Goal: Entertainment & Leisure: Consume media (video, audio)

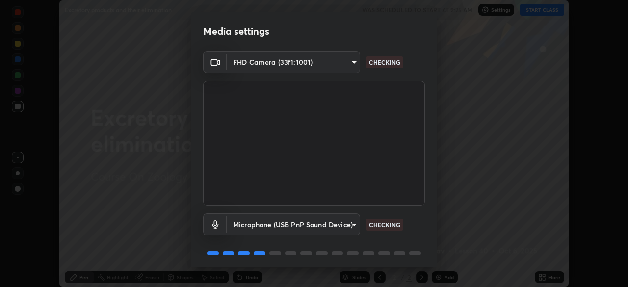
scroll to position [35, 0]
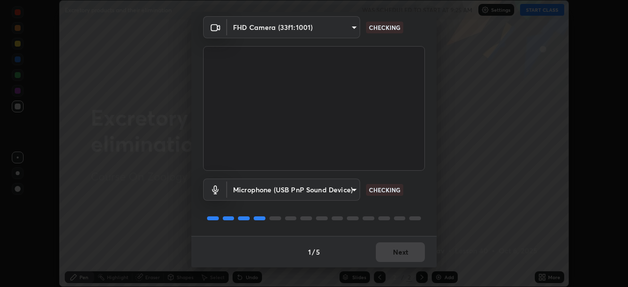
click at [405, 248] on div "1 / 5 Next" at bounding box center [313, 251] width 245 height 31
click at [405, 251] on div "1 / 5 Next" at bounding box center [313, 251] width 245 height 31
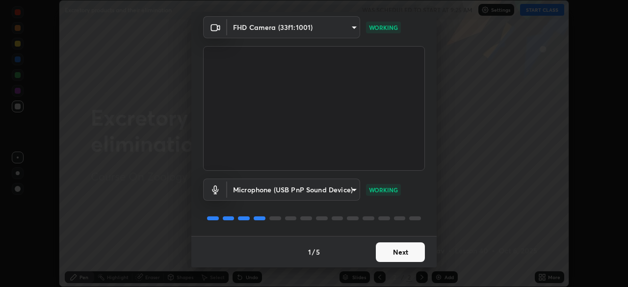
click at [410, 256] on button "Next" at bounding box center [400, 252] width 49 height 20
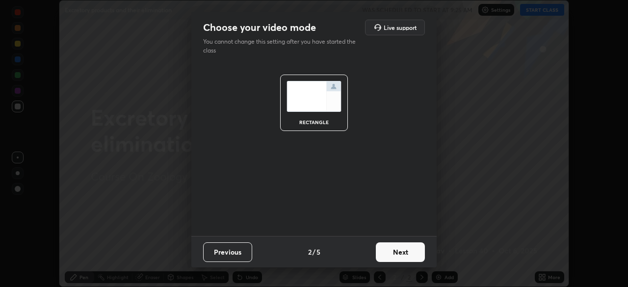
click at [412, 251] on button "Next" at bounding box center [400, 252] width 49 height 20
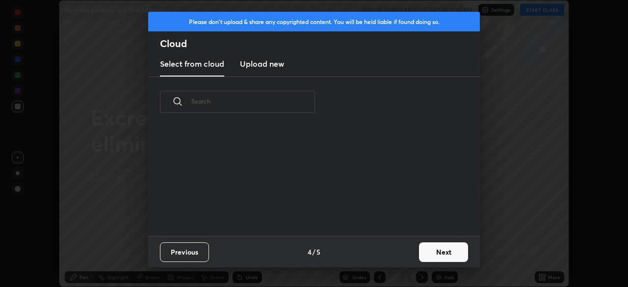
click at [447, 258] on button "Next" at bounding box center [443, 252] width 49 height 20
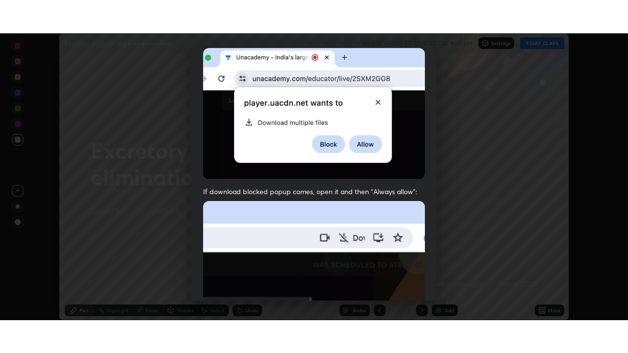
scroll to position [235, 0]
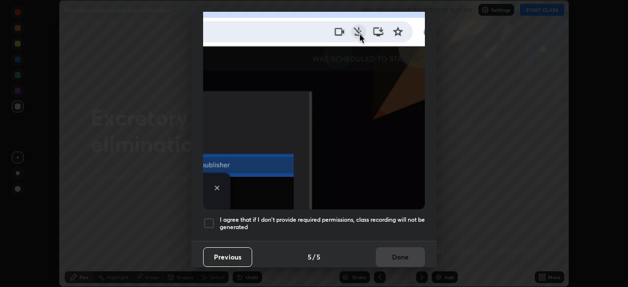
click at [211, 220] on div at bounding box center [209, 223] width 12 height 12
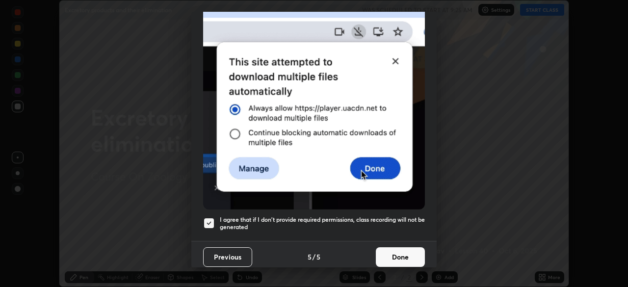
click at [390, 248] on button "Done" at bounding box center [400, 257] width 49 height 20
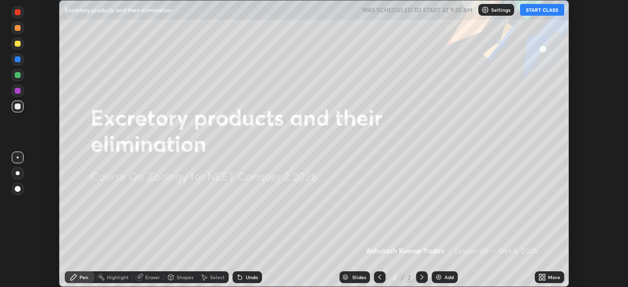
click at [443, 279] on div "Add" at bounding box center [445, 277] width 26 height 12
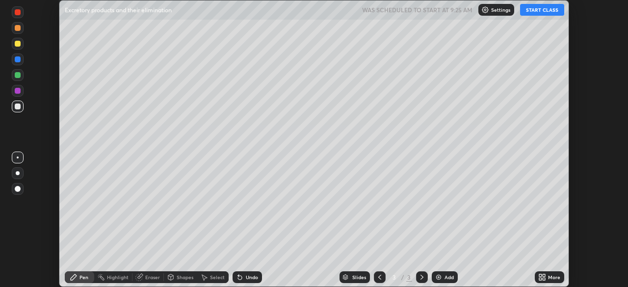
click at [546, 277] on div "More" at bounding box center [549, 277] width 29 height 12
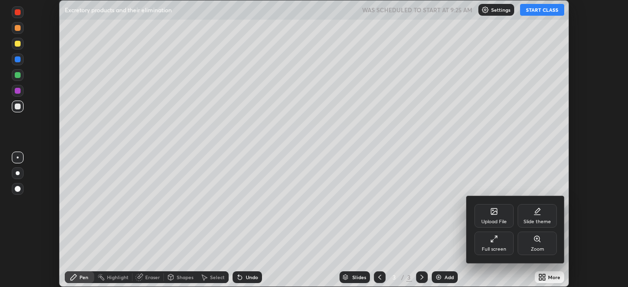
click at [501, 239] on div "Full screen" at bounding box center [494, 244] width 39 height 24
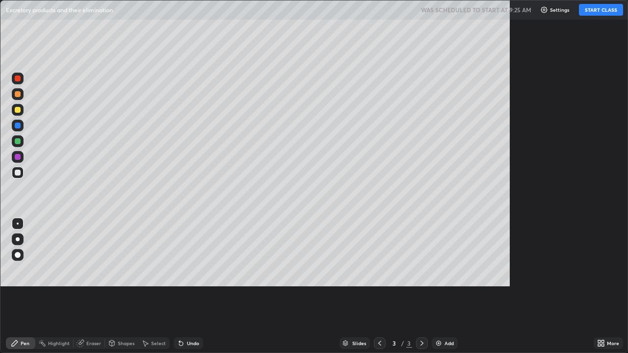
scroll to position [353, 628]
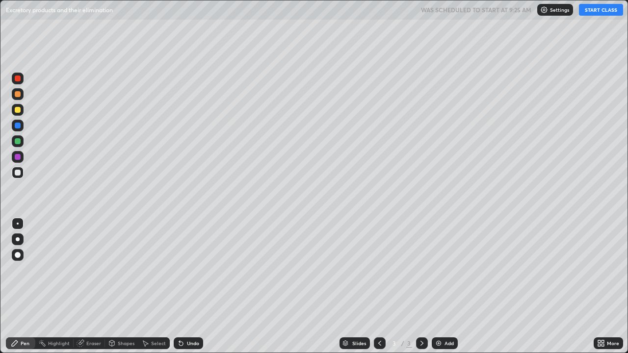
click at [600, 9] on button "START CLASS" at bounding box center [601, 10] width 44 height 12
click at [14, 260] on div at bounding box center [18, 255] width 12 height 12
click at [17, 287] on icon at bounding box center [15, 344] width 6 height 6
click at [17, 106] on div at bounding box center [18, 110] width 12 height 12
click at [190, 287] on div "Undo" at bounding box center [193, 343] width 12 height 5
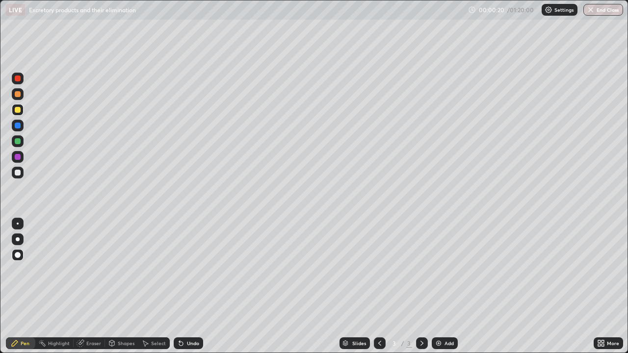
click at [121, 287] on div "Shapes" at bounding box center [126, 343] width 17 height 5
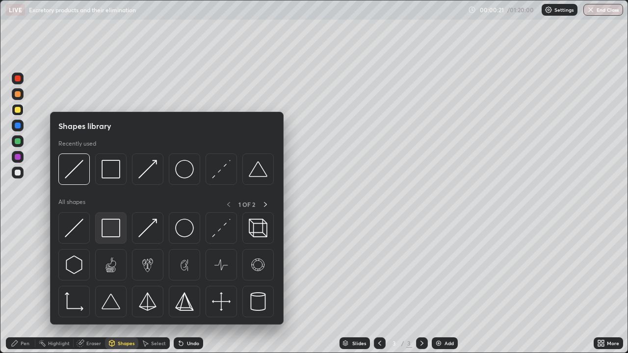
click at [117, 226] on img at bounding box center [111, 228] width 19 height 19
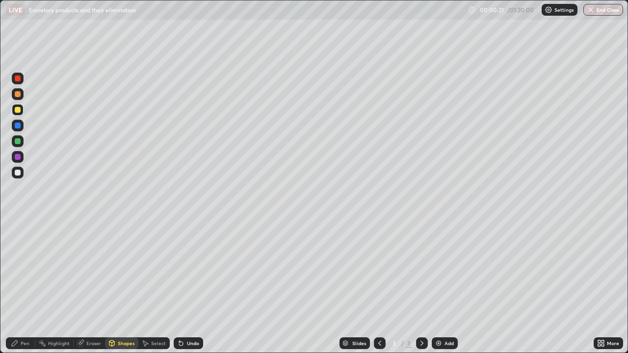
click at [18, 157] on div at bounding box center [18, 157] width 6 height 6
click at [15, 287] on div "Pen" at bounding box center [20, 344] width 29 height 12
click at [19, 174] on div at bounding box center [18, 173] width 6 height 6
click at [20, 95] on div at bounding box center [18, 94] width 6 height 6
click at [20, 256] on div at bounding box center [18, 255] width 6 height 6
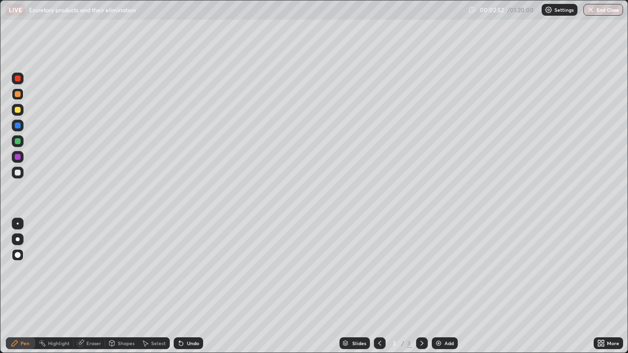
click at [18, 239] on div at bounding box center [18, 240] width 4 height 4
click at [27, 287] on div "Pen" at bounding box center [25, 343] width 9 height 5
click at [121, 287] on div "Shapes" at bounding box center [121, 344] width 33 height 12
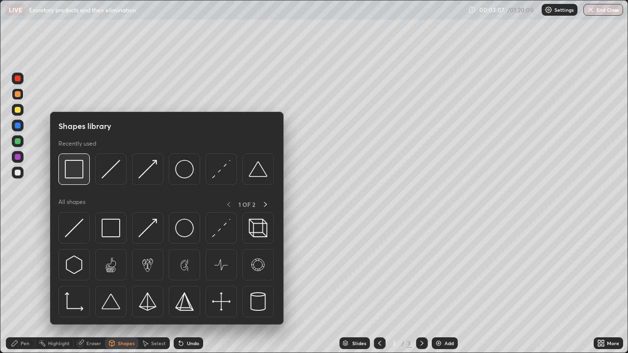
click at [75, 175] on img at bounding box center [74, 169] width 19 height 19
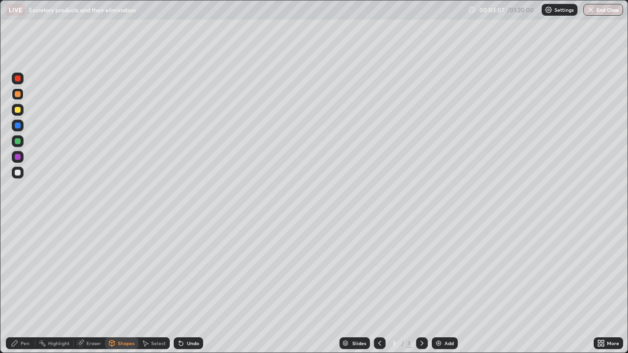
click at [19, 112] on div at bounding box center [18, 110] width 6 height 6
click at [33, 287] on div "Pen" at bounding box center [20, 344] width 29 height 12
click at [19, 94] on div at bounding box center [18, 94] width 6 height 6
click at [124, 287] on div "Shapes" at bounding box center [126, 343] width 17 height 5
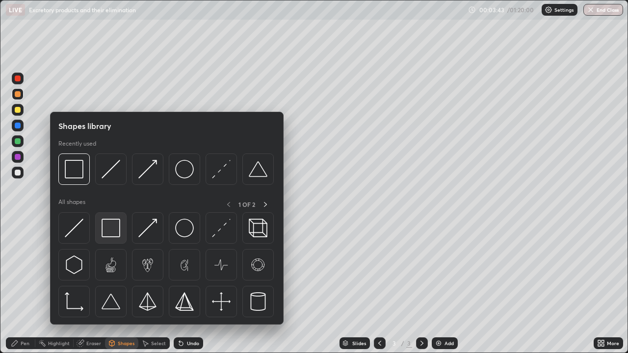
click at [114, 231] on img at bounding box center [111, 228] width 19 height 19
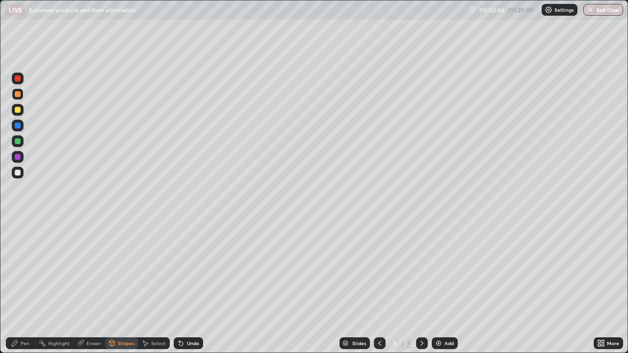
click at [18, 172] on div at bounding box center [18, 173] width 6 height 6
click at [23, 287] on div "Pen" at bounding box center [25, 343] width 9 height 5
click at [16, 89] on div at bounding box center [18, 94] width 12 height 12
click at [19, 174] on div at bounding box center [18, 173] width 6 height 6
click at [18, 92] on div at bounding box center [18, 94] width 6 height 6
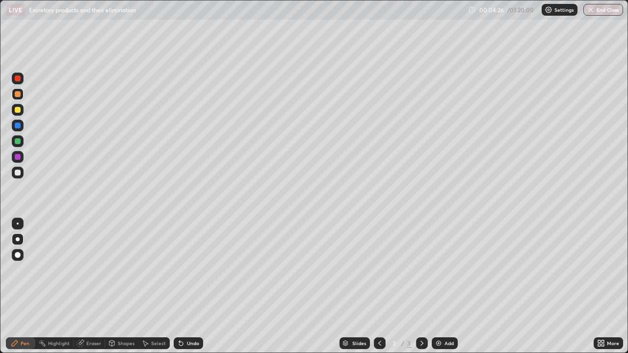
click at [19, 175] on div at bounding box center [18, 173] width 6 height 6
click at [125, 287] on div "Shapes" at bounding box center [126, 343] width 17 height 5
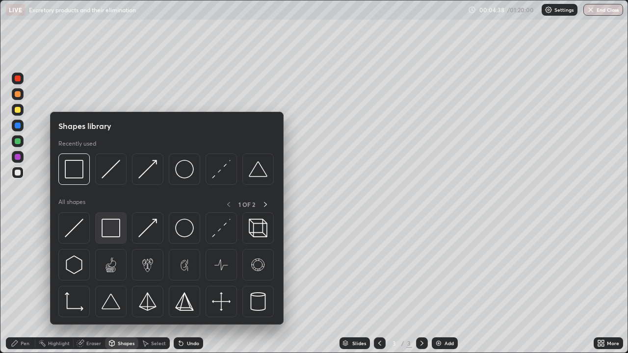
click at [115, 230] on img at bounding box center [111, 228] width 19 height 19
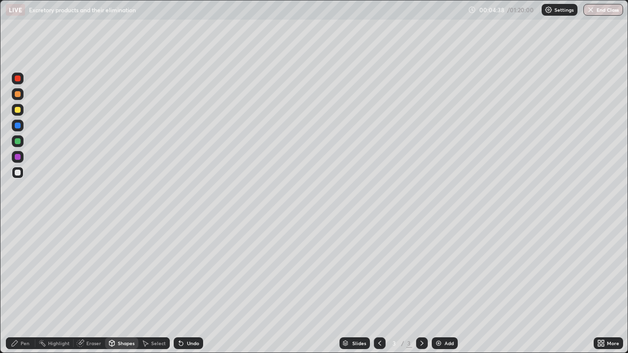
click at [18, 158] on div at bounding box center [18, 157] width 6 height 6
click at [19, 114] on div at bounding box center [18, 110] width 12 height 12
click at [27, 287] on div "Pen" at bounding box center [25, 343] width 9 height 5
click at [18, 175] on div at bounding box center [18, 173] width 6 height 6
click at [185, 287] on div "Undo" at bounding box center [188, 344] width 29 height 12
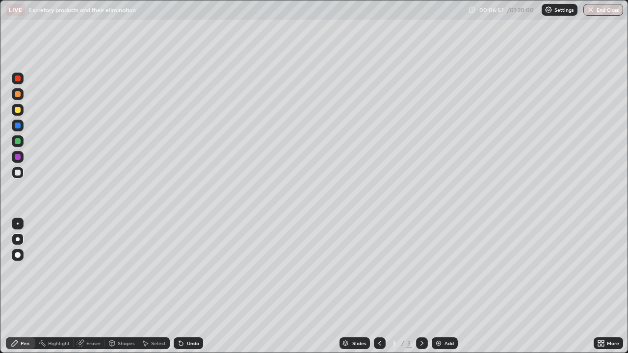
click at [20, 109] on div at bounding box center [18, 110] width 6 height 6
click at [18, 176] on div at bounding box center [18, 173] width 12 height 12
click at [445, 287] on div "Add" at bounding box center [449, 343] width 9 height 5
click at [19, 256] on div at bounding box center [18, 255] width 6 height 6
click at [191, 287] on div "Undo" at bounding box center [193, 343] width 12 height 5
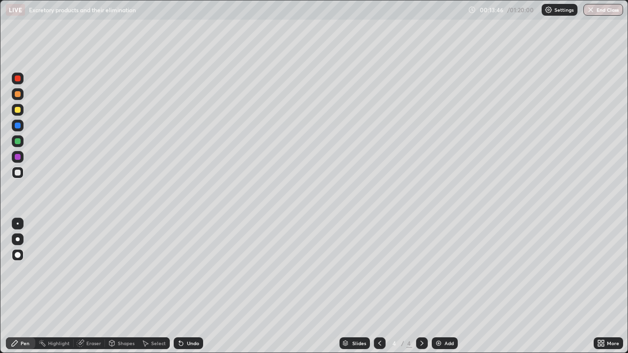
click at [94, 287] on div "Eraser" at bounding box center [93, 343] width 15 height 5
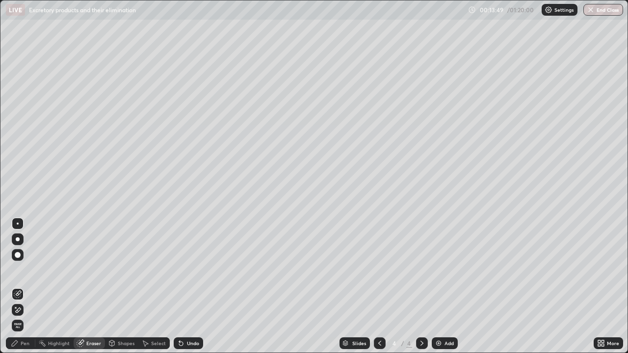
click at [28, 287] on div "Pen" at bounding box center [20, 344] width 29 height 12
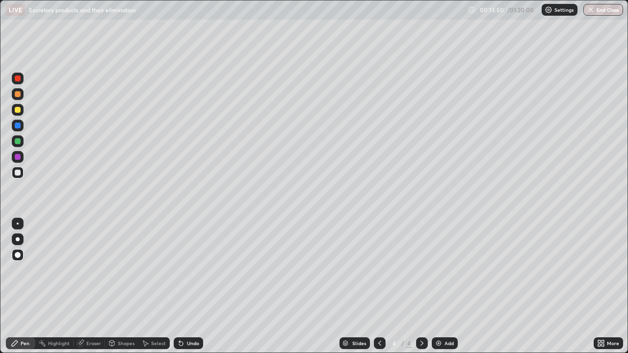
click at [16, 78] on div at bounding box center [18, 79] width 6 height 6
click at [92, 287] on div "Eraser" at bounding box center [93, 343] width 15 height 5
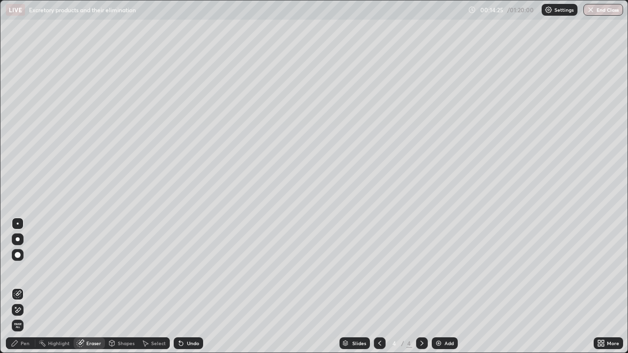
click at [23, 287] on div at bounding box center [18, 295] width 12 height 12
click at [24, 287] on div "Pen" at bounding box center [25, 343] width 9 height 5
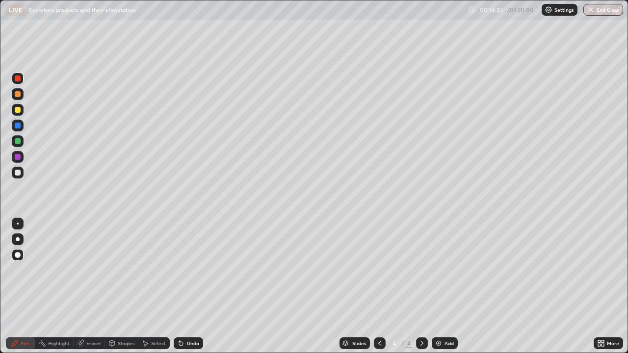
click at [18, 78] on div at bounding box center [18, 79] width 6 height 6
click at [17, 109] on div at bounding box center [18, 110] width 6 height 6
click at [17, 240] on div at bounding box center [18, 240] width 4 height 4
click at [18, 127] on div at bounding box center [18, 126] width 6 height 6
click at [20, 94] on div at bounding box center [18, 94] width 6 height 6
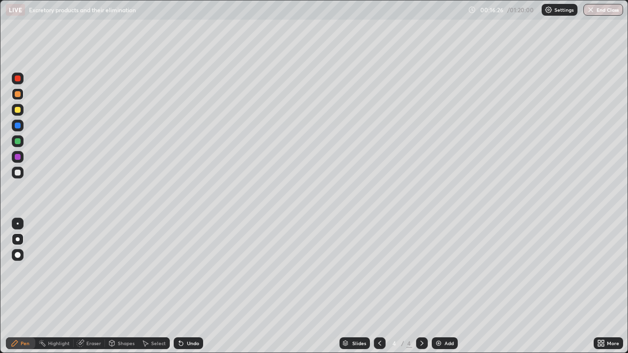
click at [17, 79] on div at bounding box center [18, 79] width 6 height 6
click at [187, 287] on div "Undo" at bounding box center [193, 343] width 12 height 5
click at [188, 287] on div "Undo" at bounding box center [193, 343] width 12 height 5
click at [194, 287] on div "Undo" at bounding box center [193, 343] width 12 height 5
click at [192, 287] on div "Undo" at bounding box center [193, 343] width 12 height 5
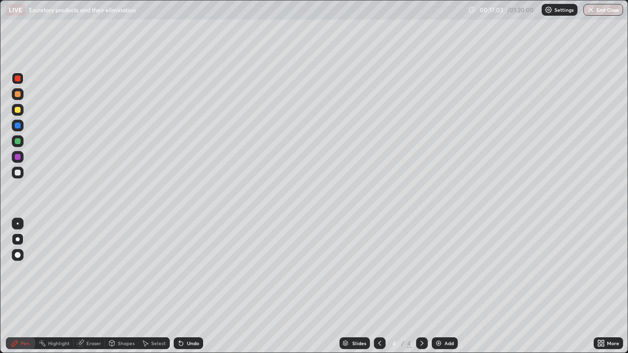
click at [190, 287] on div "Undo" at bounding box center [188, 344] width 29 height 12
click at [124, 287] on div "Shapes" at bounding box center [126, 343] width 17 height 5
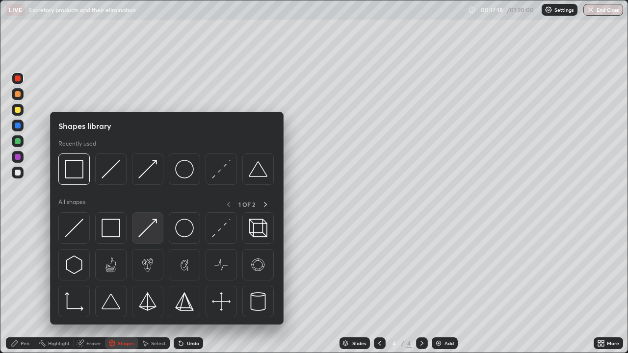
click at [145, 228] on img at bounding box center [147, 228] width 19 height 19
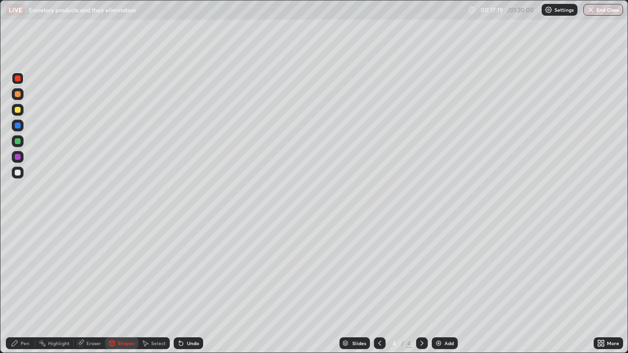
click at [19, 173] on div at bounding box center [18, 173] width 6 height 6
click at [20, 93] on div at bounding box center [18, 94] width 6 height 6
click at [22, 110] on div at bounding box center [18, 110] width 12 height 12
click at [23, 139] on div at bounding box center [18, 141] width 12 height 12
click at [22, 287] on div "Pen" at bounding box center [25, 343] width 9 height 5
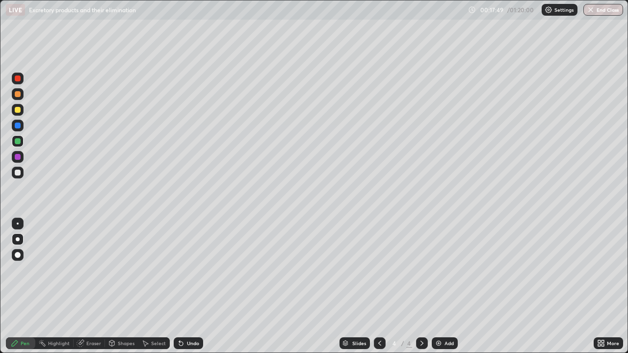
click at [18, 239] on div at bounding box center [18, 240] width 4 height 4
click at [19, 161] on div at bounding box center [18, 157] width 12 height 12
click at [126, 287] on div "Shapes" at bounding box center [126, 343] width 17 height 5
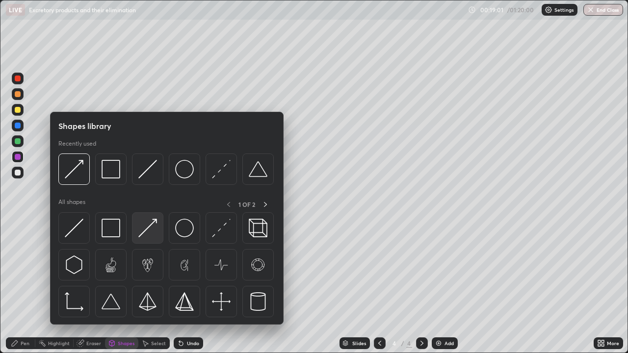
click at [151, 232] on img at bounding box center [147, 228] width 19 height 19
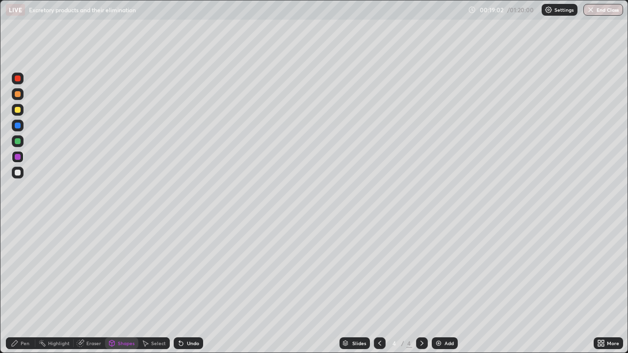
click at [19, 174] on div at bounding box center [18, 173] width 6 height 6
click at [20, 287] on div "Pen" at bounding box center [20, 344] width 29 height 12
click at [22, 176] on div at bounding box center [18, 173] width 12 height 12
click at [121, 287] on div "Shapes" at bounding box center [126, 343] width 17 height 5
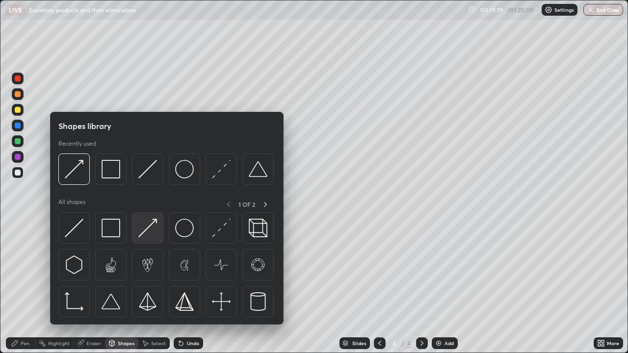
click at [146, 231] on img at bounding box center [147, 228] width 19 height 19
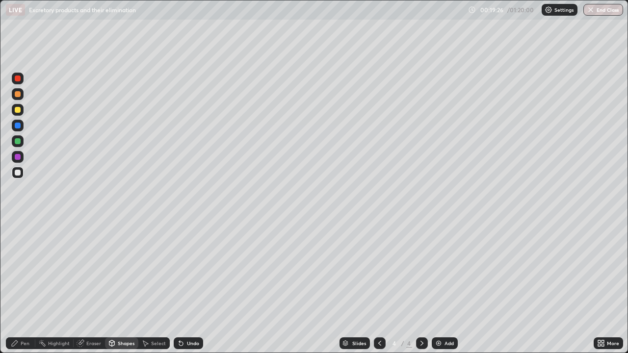
click at [21, 287] on div "Pen" at bounding box center [25, 343] width 9 height 5
click at [16, 174] on div at bounding box center [18, 173] width 6 height 6
click at [18, 111] on div at bounding box center [18, 110] width 6 height 6
click at [22, 178] on div at bounding box center [18, 173] width 12 height 16
click at [118, 287] on div "Shapes" at bounding box center [121, 344] width 33 height 12
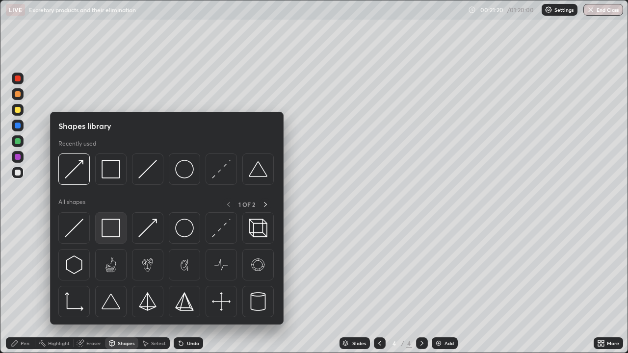
click at [116, 228] on img at bounding box center [111, 228] width 19 height 19
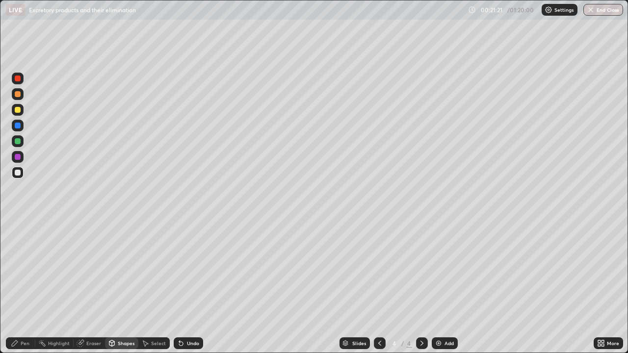
click at [19, 111] on div at bounding box center [18, 110] width 6 height 6
click at [27, 287] on div "Pen" at bounding box center [20, 344] width 29 height 12
click at [20, 98] on div at bounding box center [18, 94] width 12 height 12
click at [122, 287] on div "Shapes" at bounding box center [126, 343] width 17 height 5
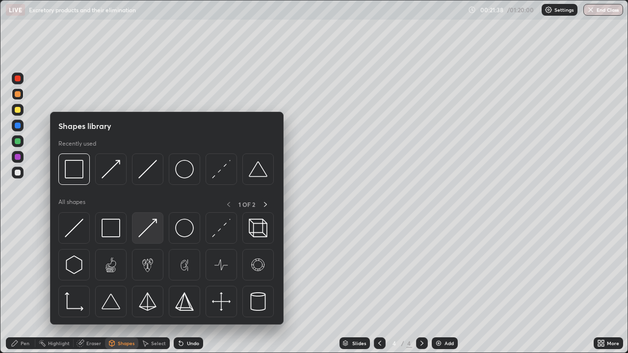
click at [153, 233] on img at bounding box center [147, 228] width 19 height 19
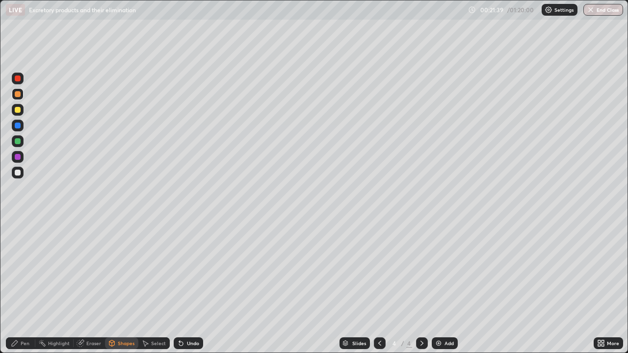
click at [18, 177] on div at bounding box center [18, 173] width 12 height 12
click at [23, 287] on div "Pen" at bounding box center [25, 343] width 9 height 5
click at [19, 98] on div at bounding box center [18, 94] width 12 height 12
click at [18, 157] on div at bounding box center [18, 157] width 6 height 6
click at [18, 176] on div at bounding box center [18, 173] width 12 height 12
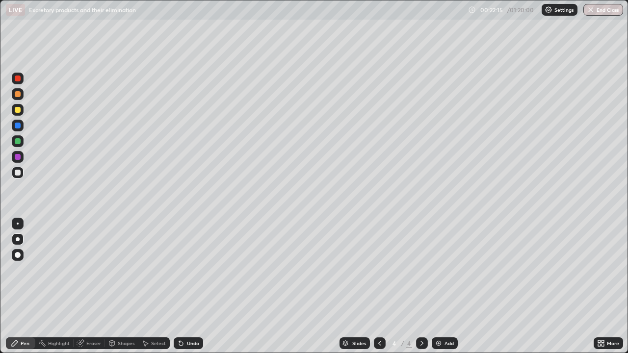
click at [123, 287] on div "Shapes" at bounding box center [126, 343] width 17 height 5
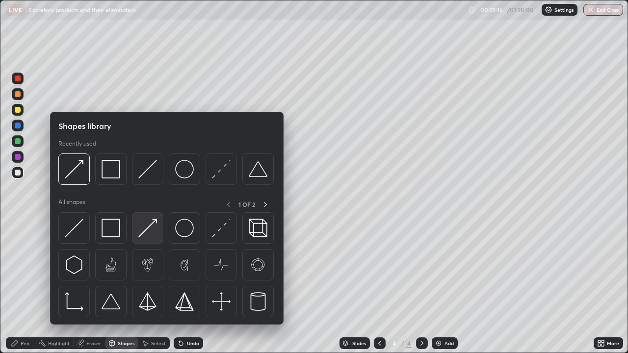
click at [154, 235] on img at bounding box center [147, 228] width 19 height 19
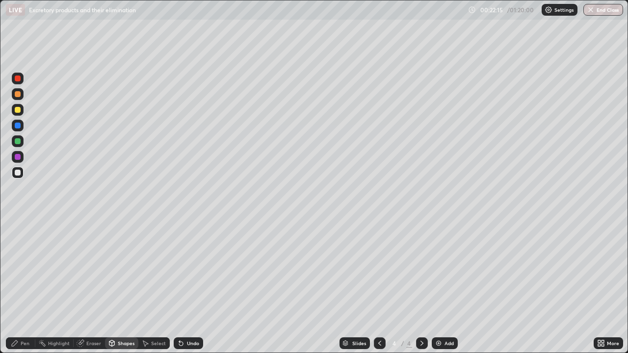
click at [16, 170] on div at bounding box center [18, 173] width 6 height 6
click at [24, 287] on div "Pen" at bounding box center [25, 343] width 9 height 5
click at [17, 173] on div at bounding box center [18, 173] width 6 height 6
click at [18, 112] on div at bounding box center [18, 110] width 6 height 6
click at [18, 160] on div at bounding box center [18, 157] width 6 height 6
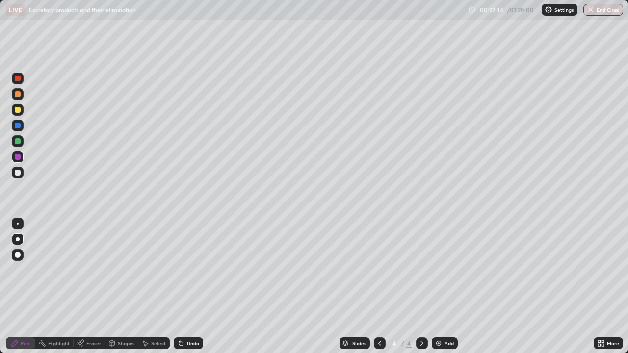
click at [21, 126] on div at bounding box center [18, 126] width 12 height 12
click at [124, 287] on div "Shapes" at bounding box center [126, 343] width 17 height 5
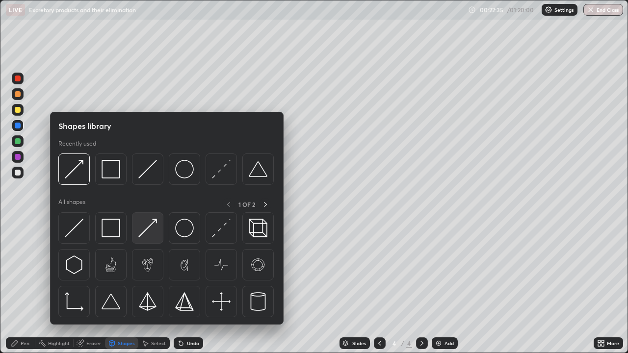
click at [144, 234] on img at bounding box center [147, 228] width 19 height 19
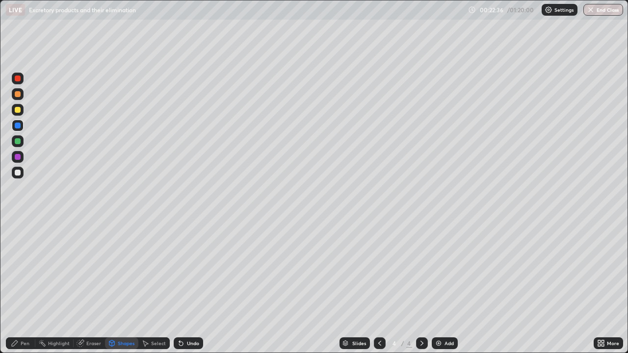
click at [21, 177] on div at bounding box center [18, 173] width 12 height 12
click at [196, 287] on div "Undo" at bounding box center [193, 343] width 12 height 5
click at [20, 80] on div at bounding box center [18, 79] width 6 height 6
click at [25, 287] on div "Pen" at bounding box center [25, 343] width 9 height 5
click at [15, 83] on div at bounding box center [18, 79] width 12 height 12
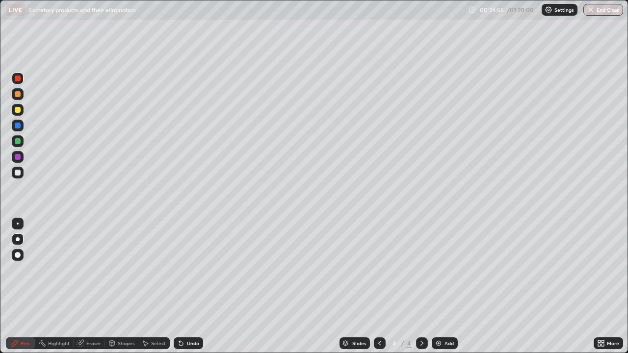
click at [17, 142] on div at bounding box center [18, 141] width 6 height 6
click at [22, 161] on div at bounding box center [18, 157] width 12 height 12
click at [21, 145] on div at bounding box center [18, 141] width 12 height 12
click at [20, 175] on div at bounding box center [18, 173] width 12 height 12
click at [17, 157] on div at bounding box center [18, 157] width 6 height 6
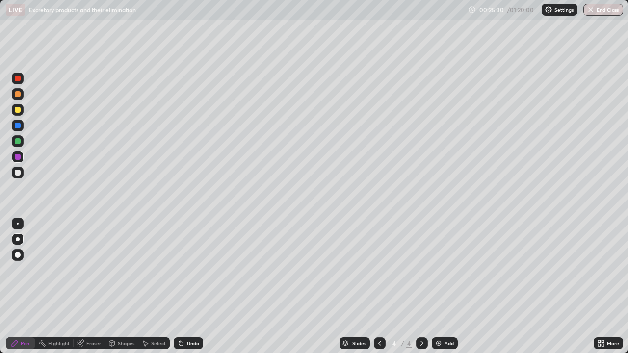
click at [22, 140] on div at bounding box center [18, 141] width 12 height 12
click at [20, 125] on div at bounding box center [18, 126] width 6 height 6
click at [22, 176] on div at bounding box center [18, 173] width 12 height 12
click at [123, 287] on div "Shapes" at bounding box center [121, 344] width 33 height 12
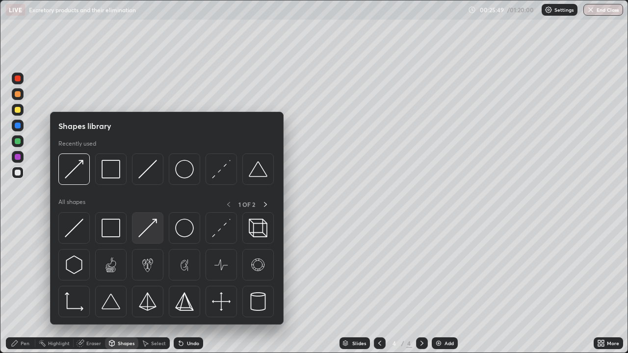
click at [151, 239] on div at bounding box center [147, 228] width 31 height 31
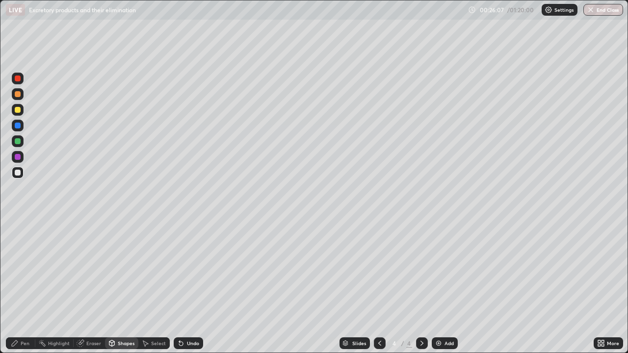
click at [16, 171] on div at bounding box center [18, 173] width 6 height 6
click at [19, 287] on div "Pen" at bounding box center [20, 344] width 29 height 12
click at [19, 175] on div at bounding box center [18, 173] width 6 height 6
click at [23, 143] on div at bounding box center [18, 141] width 12 height 12
click at [14, 172] on div at bounding box center [18, 173] width 12 height 12
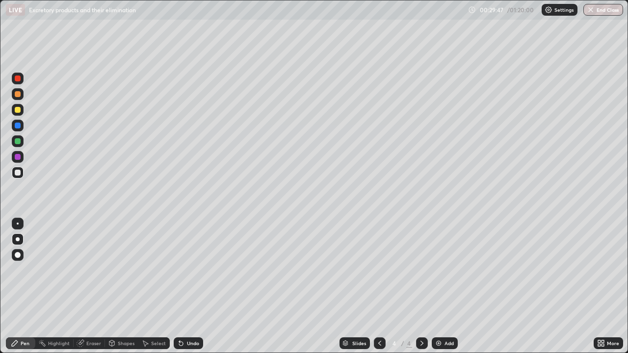
click at [18, 158] on div at bounding box center [18, 157] width 6 height 6
click at [190, 287] on div "Undo" at bounding box center [193, 343] width 12 height 5
click at [16, 141] on div at bounding box center [18, 141] width 6 height 6
click at [408, 287] on div "4" at bounding box center [409, 343] width 6 height 9
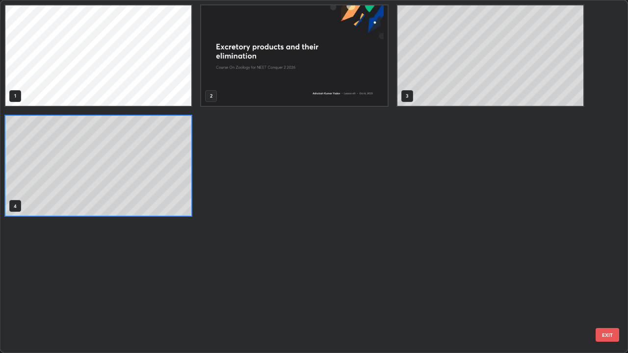
scroll to position [349, 622]
click at [418, 287] on div "1 2 3 4" at bounding box center [305, 176] width 610 height 352
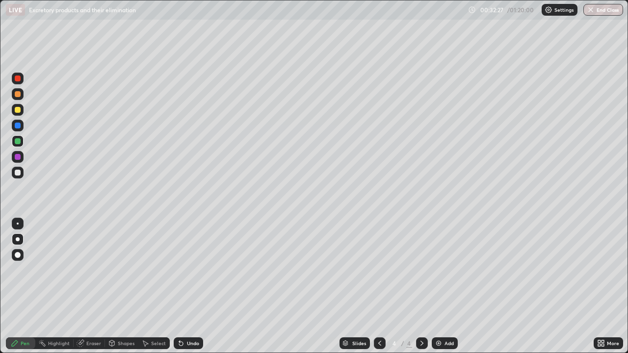
click at [18, 176] on div at bounding box center [18, 173] width 12 height 12
click at [449, 287] on div "Add" at bounding box center [445, 344] width 26 height 12
click at [18, 110] on div at bounding box center [18, 110] width 6 height 6
click at [20, 95] on div at bounding box center [18, 94] width 6 height 6
click at [19, 174] on div at bounding box center [18, 173] width 6 height 6
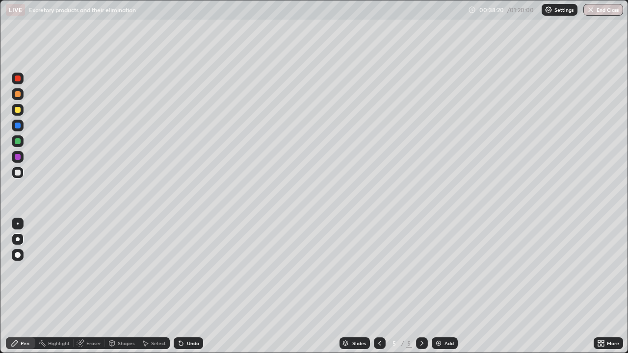
click at [20, 114] on div at bounding box center [18, 110] width 12 height 12
click at [118, 287] on div "Shapes" at bounding box center [126, 343] width 17 height 5
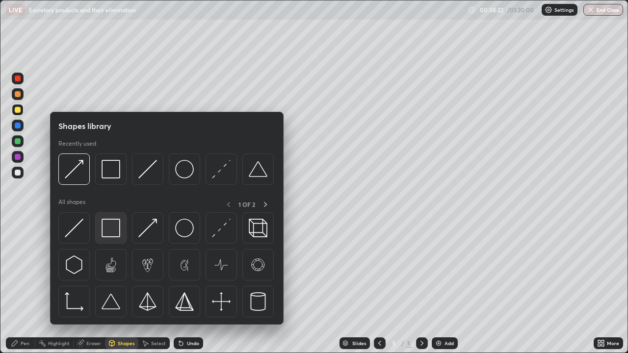
click at [113, 228] on img at bounding box center [111, 228] width 19 height 19
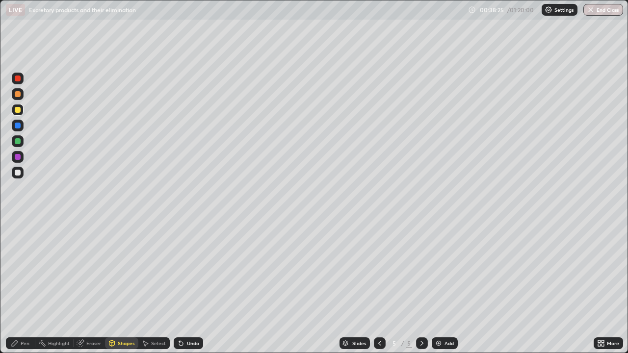
click at [187, 287] on div "Undo" at bounding box center [188, 344] width 29 height 12
click at [20, 170] on div at bounding box center [18, 173] width 6 height 6
click at [25, 287] on div "Pen" at bounding box center [20, 344] width 29 height 12
click at [18, 173] on div at bounding box center [18, 173] width 6 height 6
click at [90, 287] on div "Eraser" at bounding box center [89, 344] width 31 height 12
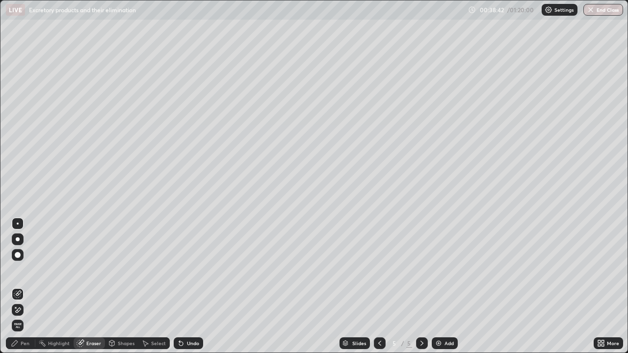
click at [18, 287] on icon at bounding box center [18, 293] width 5 height 5
click at [26, 287] on div "Pen" at bounding box center [25, 343] width 9 height 5
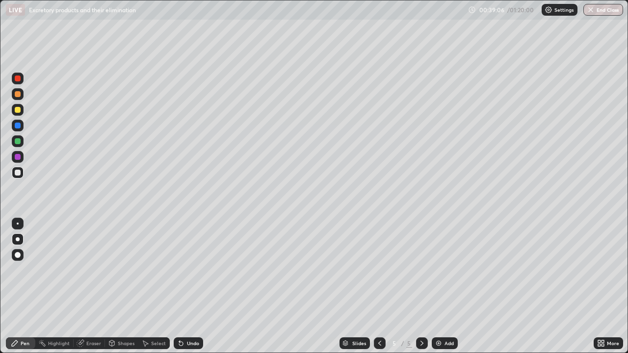
click at [19, 77] on div at bounding box center [18, 79] width 6 height 6
click at [18, 80] on div at bounding box center [18, 79] width 6 height 6
click at [18, 173] on div at bounding box center [18, 173] width 6 height 6
click at [19, 159] on div at bounding box center [18, 157] width 6 height 6
click at [115, 287] on icon at bounding box center [112, 344] width 8 height 8
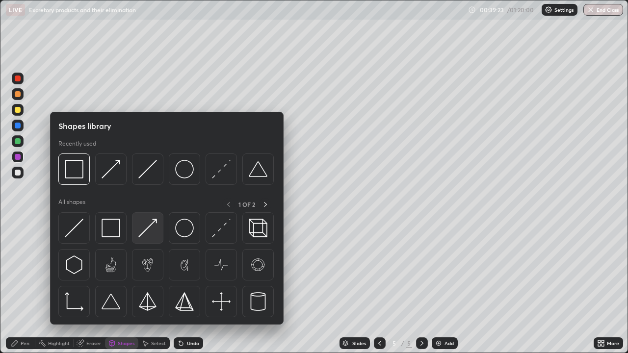
click at [142, 231] on img at bounding box center [147, 228] width 19 height 19
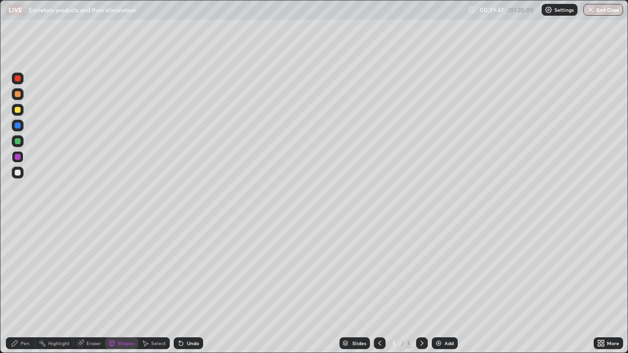
click at [23, 125] on div at bounding box center [18, 126] width 12 height 12
click at [27, 287] on div "Pen" at bounding box center [20, 344] width 29 height 12
click at [18, 240] on div at bounding box center [18, 240] width 4 height 4
click at [112, 287] on icon at bounding box center [111, 344] width 5 height 6
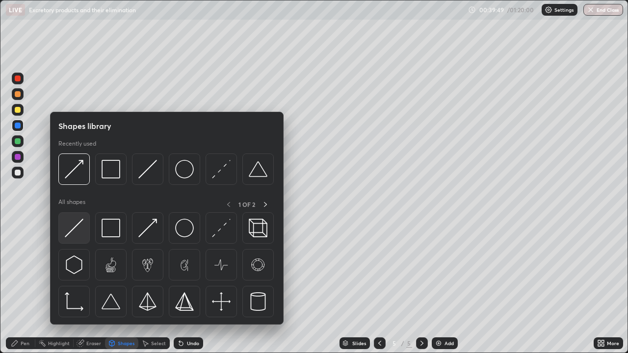
click at [83, 227] on div at bounding box center [73, 228] width 31 height 31
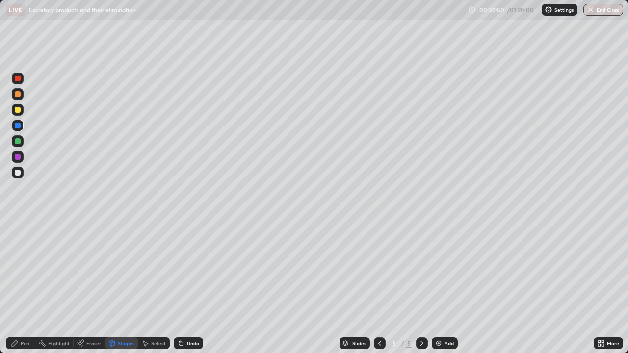
click at [121, 287] on div "Shapes" at bounding box center [121, 344] width 33 height 12
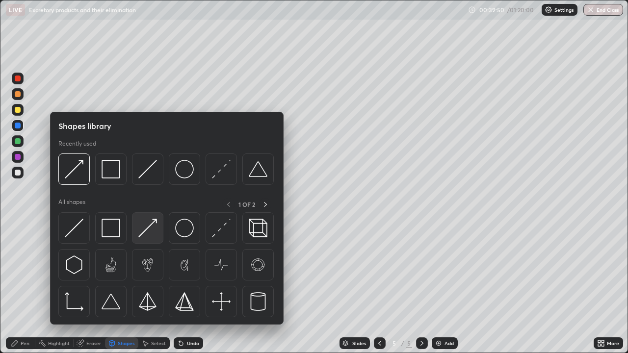
click at [152, 228] on img at bounding box center [147, 228] width 19 height 19
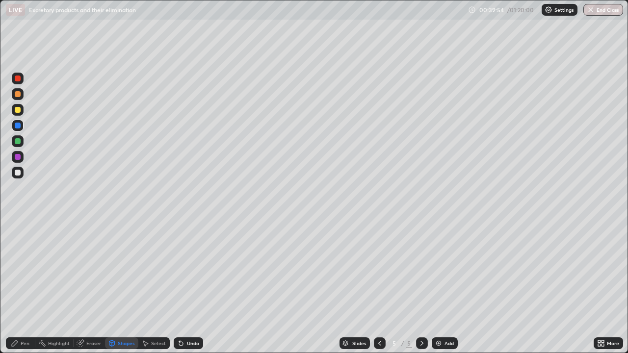
click at [27, 287] on div "Pen" at bounding box center [25, 343] width 9 height 5
click at [21, 173] on div at bounding box center [18, 173] width 12 height 12
click at [199, 287] on div "Undo" at bounding box center [188, 344] width 29 height 12
click at [17, 126] on div at bounding box center [18, 126] width 6 height 6
click at [19, 112] on div at bounding box center [18, 110] width 6 height 6
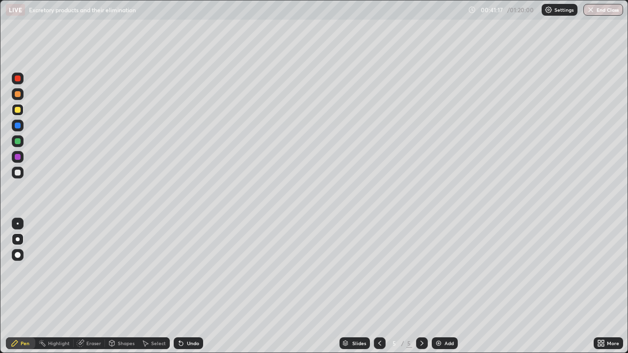
click at [20, 95] on div at bounding box center [18, 94] width 6 height 6
click at [28, 287] on div "Pen" at bounding box center [25, 343] width 9 height 5
click at [18, 161] on div at bounding box center [18, 157] width 12 height 12
click at [19, 144] on div at bounding box center [18, 141] width 6 height 6
click at [189, 287] on div "Undo" at bounding box center [193, 343] width 12 height 5
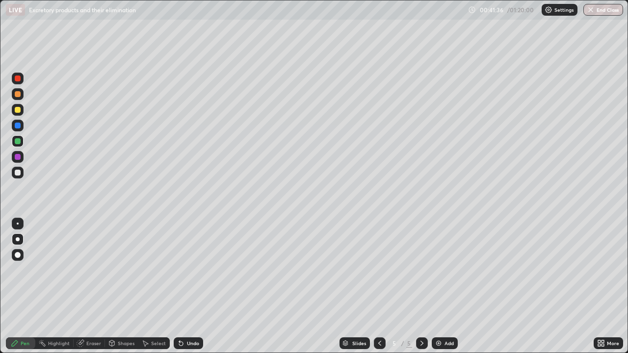
click at [119, 287] on div "Shapes" at bounding box center [126, 343] width 17 height 5
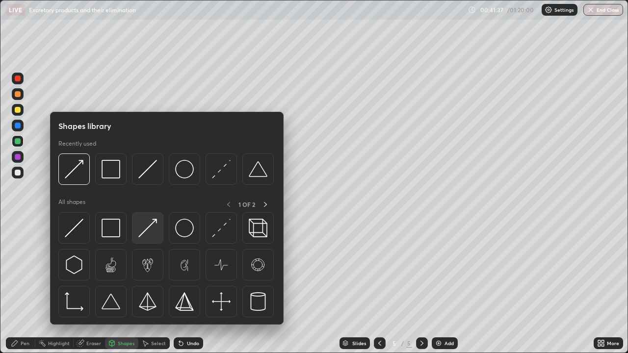
click at [140, 237] on img at bounding box center [147, 228] width 19 height 19
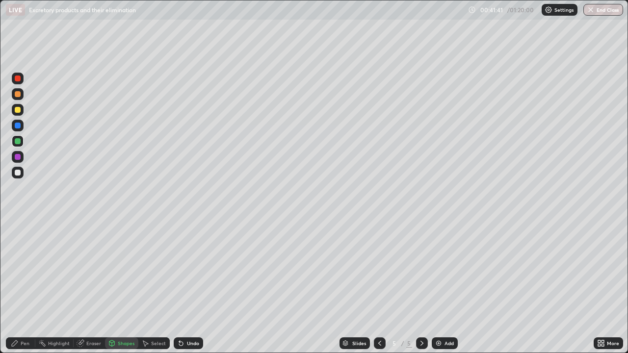
click at [18, 126] on div at bounding box center [18, 126] width 6 height 6
click at [18, 142] on div at bounding box center [18, 141] width 6 height 6
click at [18, 173] on div at bounding box center [18, 173] width 6 height 6
click at [29, 287] on div "Pen" at bounding box center [20, 344] width 29 height 12
click at [18, 157] on div at bounding box center [18, 157] width 6 height 6
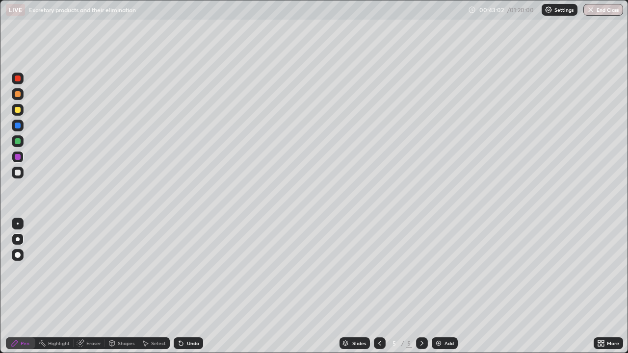
click at [18, 173] on div at bounding box center [18, 173] width 6 height 6
click at [15, 128] on div at bounding box center [18, 126] width 6 height 6
click at [21, 158] on div at bounding box center [18, 157] width 12 height 12
click at [19, 158] on div at bounding box center [18, 157] width 6 height 6
click at [16, 115] on div at bounding box center [18, 110] width 12 height 12
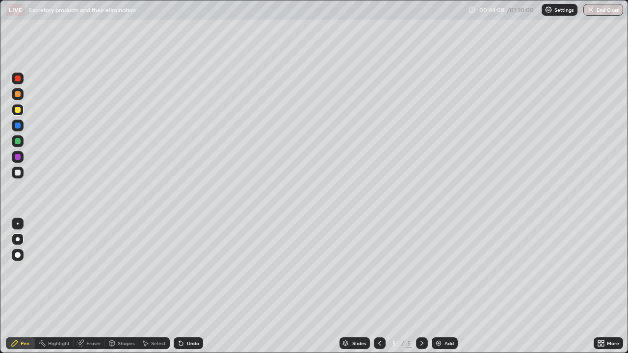
click at [18, 173] on div at bounding box center [18, 173] width 6 height 6
click at [20, 110] on div at bounding box center [18, 110] width 6 height 6
click at [18, 178] on div at bounding box center [18, 173] width 12 height 12
click at [195, 287] on div "Undo" at bounding box center [193, 343] width 12 height 5
click at [193, 287] on div "Undo" at bounding box center [193, 343] width 12 height 5
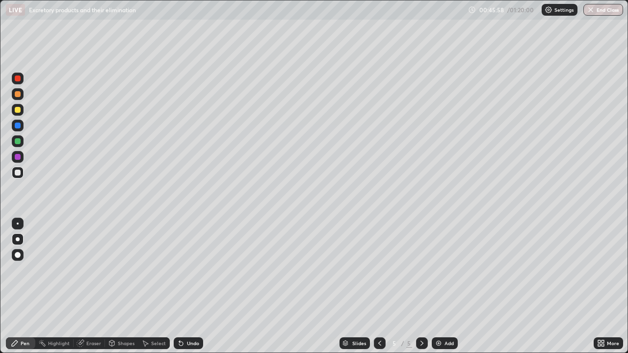
click at [196, 287] on div "Undo" at bounding box center [188, 344] width 29 height 12
click at [90, 287] on div "Eraser" at bounding box center [93, 343] width 15 height 5
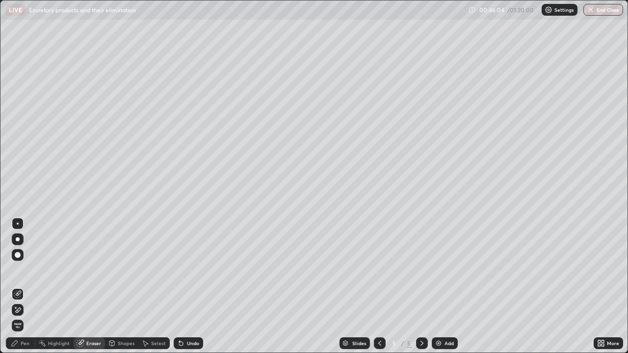
click at [25, 287] on div "Pen" at bounding box center [25, 343] width 9 height 5
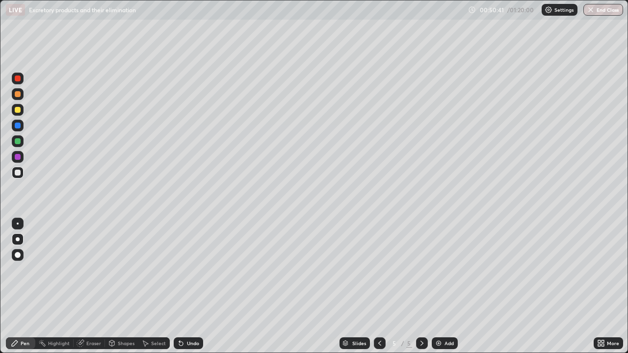
click at [444, 287] on div "Add" at bounding box center [445, 344] width 26 height 12
click at [20, 107] on div at bounding box center [18, 110] width 12 height 12
click at [18, 158] on div at bounding box center [18, 157] width 6 height 6
click at [18, 111] on div at bounding box center [18, 110] width 6 height 6
click at [195, 287] on div "Undo" at bounding box center [188, 344] width 29 height 12
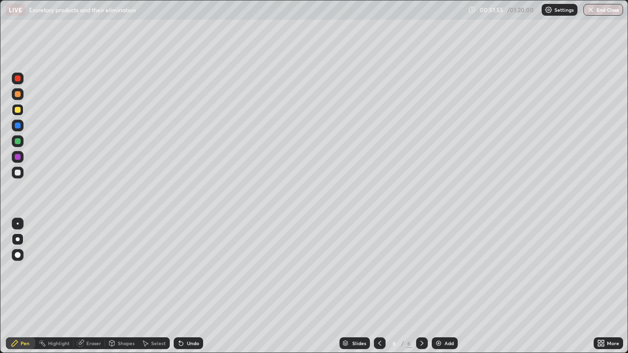
click at [195, 287] on div "Undo" at bounding box center [188, 344] width 29 height 12
click at [194, 287] on div "Undo" at bounding box center [193, 343] width 12 height 5
click at [190, 287] on div "Undo" at bounding box center [188, 344] width 29 height 12
click at [192, 287] on div "Undo" at bounding box center [188, 344] width 29 height 12
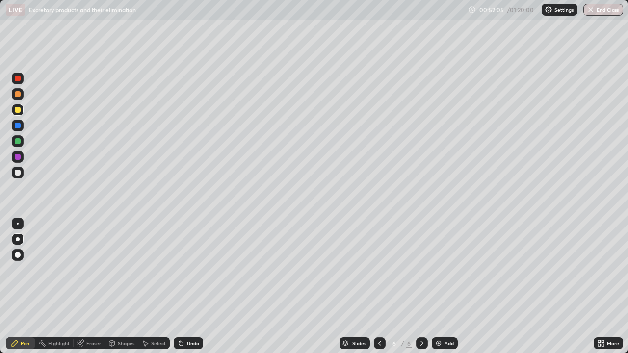
click at [192, 287] on div "Undo" at bounding box center [188, 344] width 29 height 12
click at [18, 174] on div at bounding box center [18, 173] width 6 height 6
click at [22, 113] on div at bounding box center [18, 110] width 12 height 12
click at [22, 174] on div at bounding box center [18, 173] width 12 height 12
click at [19, 112] on div at bounding box center [18, 110] width 6 height 6
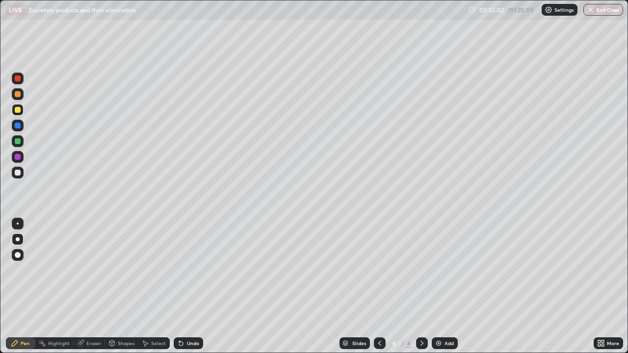
click at [19, 97] on div at bounding box center [18, 94] width 6 height 6
click at [121, 287] on div "Shapes" at bounding box center [121, 344] width 33 height 12
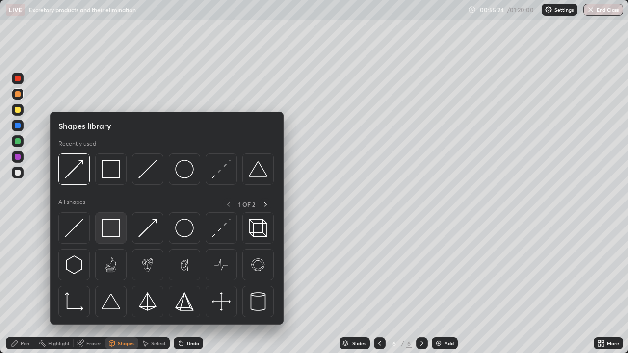
click at [112, 232] on img at bounding box center [111, 228] width 19 height 19
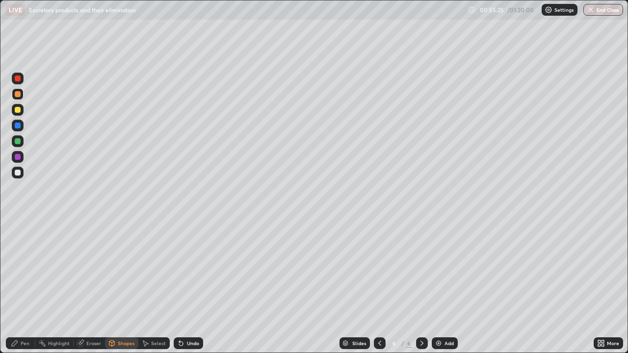
click at [17, 178] on div at bounding box center [18, 173] width 12 height 12
click at [374, 287] on div at bounding box center [380, 344] width 12 height 12
click at [377, 287] on icon at bounding box center [380, 344] width 8 height 8
click at [374, 287] on div at bounding box center [380, 344] width 12 height 12
click at [422, 287] on icon at bounding box center [422, 344] width 8 height 8
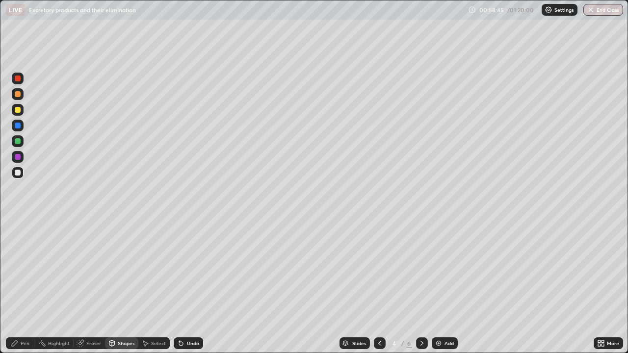
click at [421, 287] on icon at bounding box center [422, 344] width 8 height 8
click at [379, 287] on icon at bounding box center [380, 344] width 8 height 8
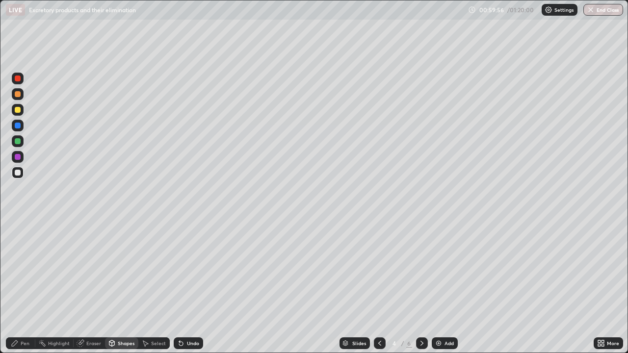
click at [420, 287] on icon at bounding box center [422, 344] width 8 height 8
click at [422, 287] on icon at bounding box center [422, 343] width 3 height 5
click at [421, 287] on icon at bounding box center [422, 344] width 8 height 8
click at [446, 287] on div "Add" at bounding box center [449, 343] width 9 height 5
click at [19, 115] on div at bounding box center [18, 110] width 12 height 12
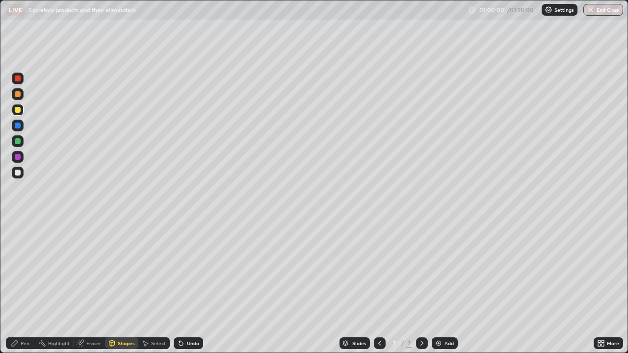
click at [20, 174] on div at bounding box center [18, 173] width 6 height 6
click at [25, 287] on div "Pen" at bounding box center [20, 344] width 29 height 12
click at [17, 255] on div at bounding box center [18, 255] width 6 height 6
click at [193, 287] on div "Undo" at bounding box center [193, 343] width 12 height 5
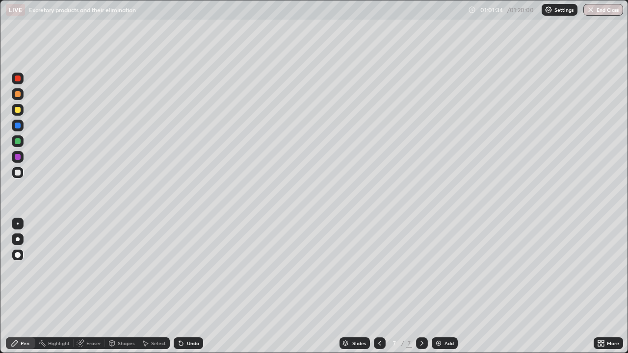
click at [18, 79] on div at bounding box center [18, 79] width 6 height 6
click at [20, 143] on div at bounding box center [18, 141] width 6 height 6
click at [18, 240] on div at bounding box center [18, 240] width 4 height 4
click at [19, 175] on div at bounding box center [18, 173] width 6 height 6
click at [19, 158] on div at bounding box center [18, 157] width 6 height 6
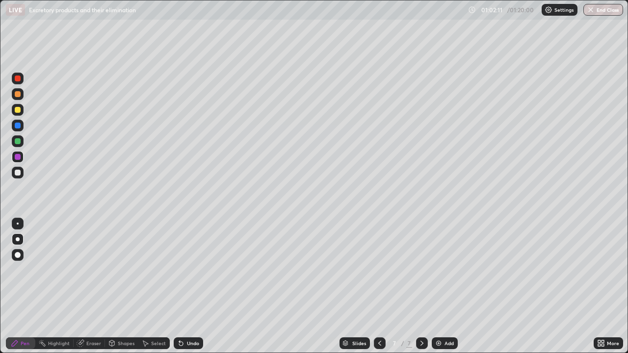
click at [18, 173] on div at bounding box center [18, 173] width 6 height 6
click at [18, 142] on div at bounding box center [18, 141] width 6 height 6
click at [18, 240] on div at bounding box center [18, 240] width 4 height 4
click at [19, 112] on div at bounding box center [18, 110] width 6 height 6
click at [183, 287] on icon at bounding box center [181, 344] width 8 height 8
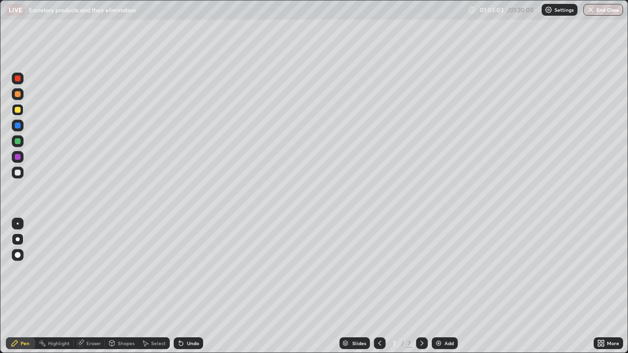
click at [19, 141] on div at bounding box center [18, 141] width 6 height 6
click at [18, 95] on div at bounding box center [18, 94] width 6 height 6
click at [17, 143] on div at bounding box center [18, 141] width 6 height 6
click at [19, 128] on div at bounding box center [18, 126] width 12 height 12
click at [19, 157] on div at bounding box center [18, 157] width 6 height 6
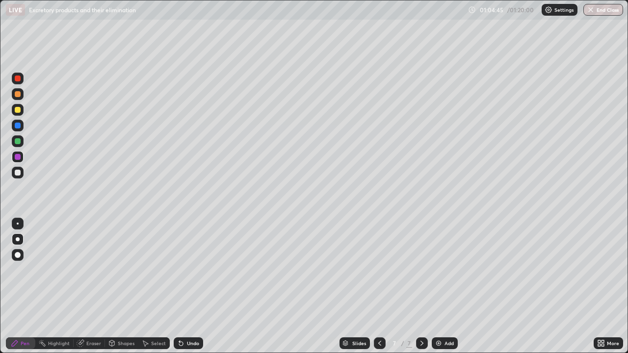
click at [18, 173] on div at bounding box center [18, 173] width 6 height 6
click at [15, 127] on div at bounding box center [18, 126] width 6 height 6
click at [18, 112] on div at bounding box center [18, 110] width 6 height 6
click at [20, 174] on div at bounding box center [18, 173] width 6 height 6
click at [18, 157] on div at bounding box center [18, 157] width 6 height 6
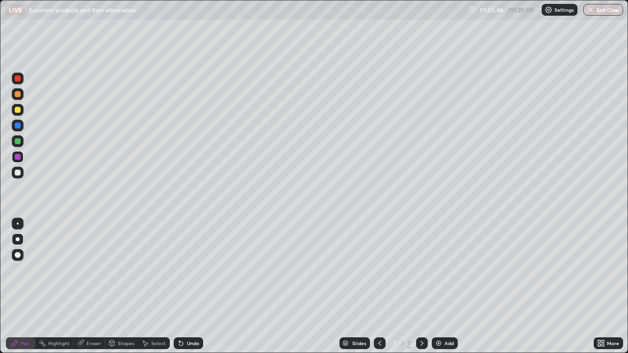
click at [18, 112] on div at bounding box center [18, 110] width 6 height 6
click at [17, 173] on div at bounding box center [18, 173] width 6 height 6
click at [16, 106] on div at bounding box center [18, 110] width 12 height 12
click at [22, 128] on div at bounding box center [18, 126] width 12 height 12
click at [18, 95] on div at bounding box center [18, 94] width 6 height 6
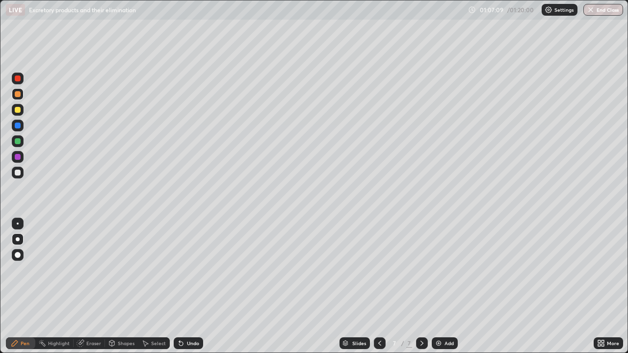
click at [19, 287] on div "Pen" at bounding box center [20, 344] width 29 height 12
click at [18, 158] on div at bounding box center [18, 157] width 6 height 6
click at [24, 287] on div "Pen" at bounding box center [25, 343] width 9 height 5
click at [20, 110] on div at bounding box center [18, 110] width 6 height 6
click at [20, 168] on div at bounding box center [18, 173] width 12 height 12
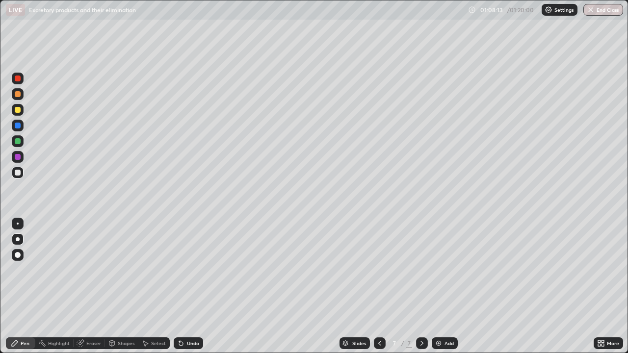
click at [19, 94] on div at bounding box center [18, 94] width 6 height 6
click at [17, 287] on div "Pen" at bounding box center [20, 344] width 29 height 12
click at [20, 114] on div at bounding box center [18, 110] width 12 height 12
click at [20, 126] on div at bounding box center [18, 126] width 6 height 6
click at [17, 97] on div at bounding box center [18, 94] width 6 height 6
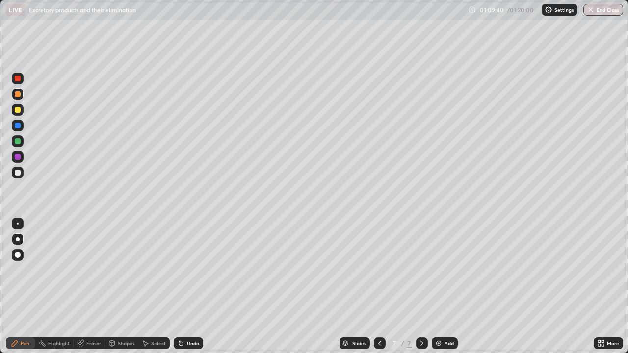
click at [18, 172] on div at bounding box center [18, 173] width 6 height 6
click at [19, 111] on div at bounding box center [18, 110] width 6 height 6
click at [18, 143] on div at bounding box center [18, 141] width 6 height 6
click at [16, 108] on div at bounding box center [18, 110] width 6 height 6
click at [447, 287] on div "Add" at bounding box center [449, 343] width 9 height 5
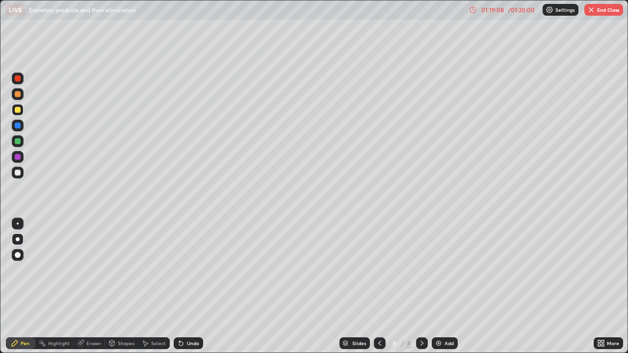
click at [20, 97] on div at bounding box center [18, 94] width 12 height 12
click at [20, 257] on div at bounding box center [18, 255] width 12 height 12
click at [18, 240] on div at bounding box center [18, 240] width 4 height 4
click at [28, 287] on div "Pen" at bounding box center [25, 343] width 9 height 5
click at [122, 287] on div "Shapes" at bounding box center [126, 343] width 17 height 5
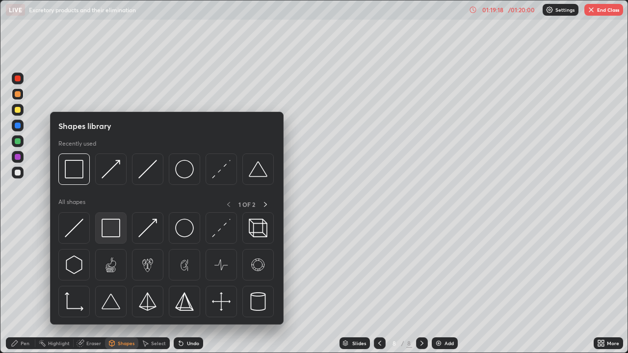
click at [113, 230] on img at bounding box center [111, 228] width 19 height 19
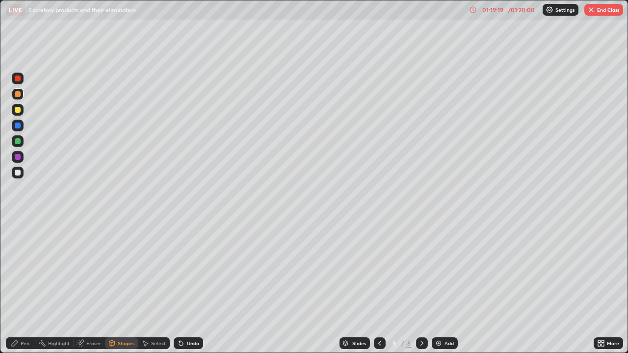
click at [20, 174] on div at bounding box center [18, 173] width 6 height 6
click at [24, 287] on div "Pen" at bounding box center [25, 343] width 9 height 5
click at [16, 122] on div at bounding box center [18, 126] width 12 height 12
click at [18, 108] on div at bounding box center [18, 110] width 6 height 6
click at [18, 127] on div at bounding box center [18, 126] width 6 height 6
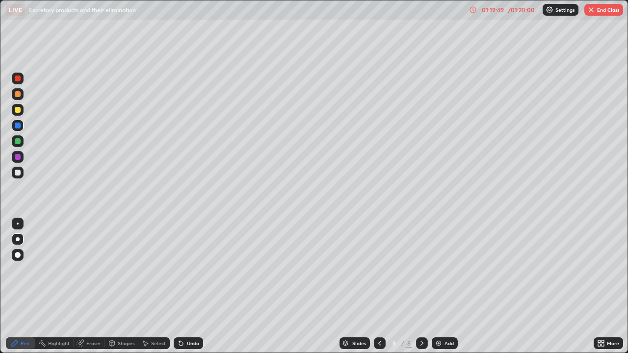
click at [19, 112] on div at bounding box center [18, 110] width 6 height 6
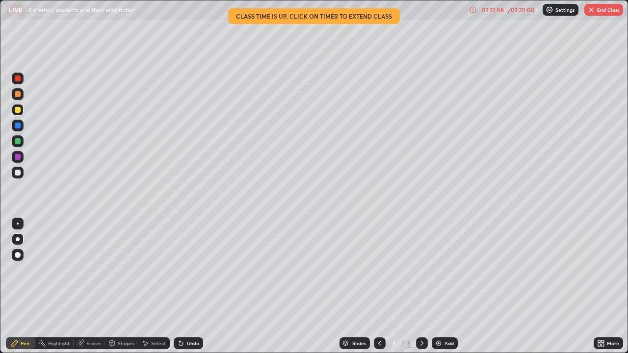
click at [17, 177] on div at bounding box center [18, 173] width 12 height 12
click at [17, 111] on div at bounding box center [18, 110] width 6 height 6
click at [594, 11] on img "button" at bounding box center [592, 10] width 8 height 8
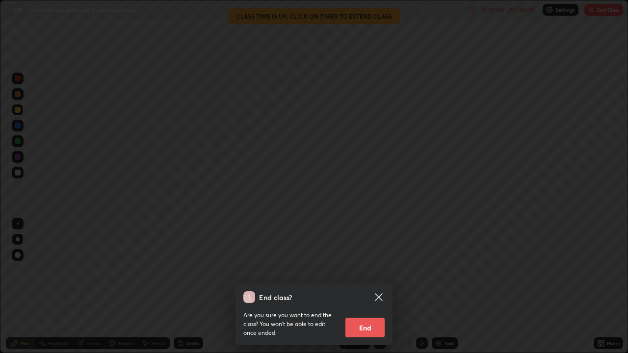
click at [373, 287] on button "End" at bounding box center [365, 328] width 39 height 20
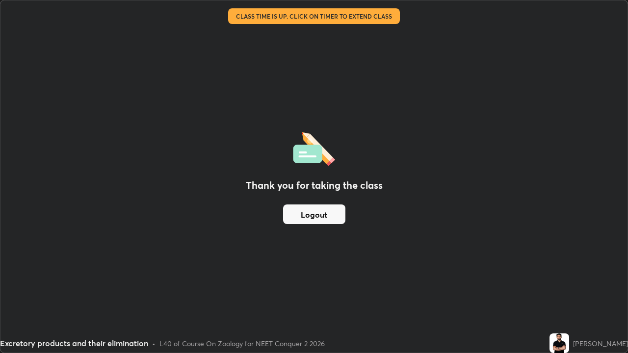
click at [333, 217] on button "Logout" at bounding box center [314, 215] width 62 height 20
